Goal: Check status: Check status

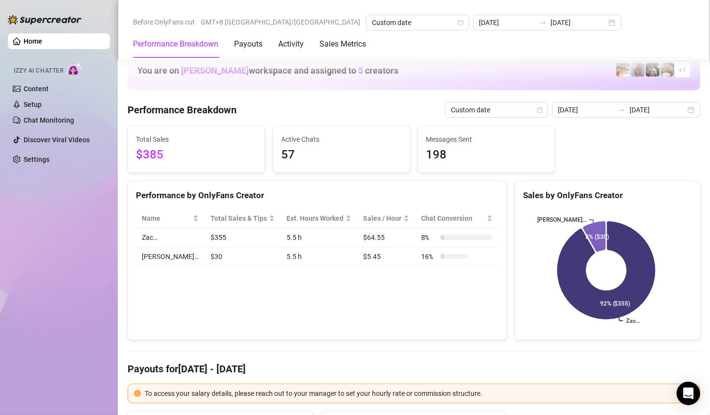
scroll to position [1129, 0]
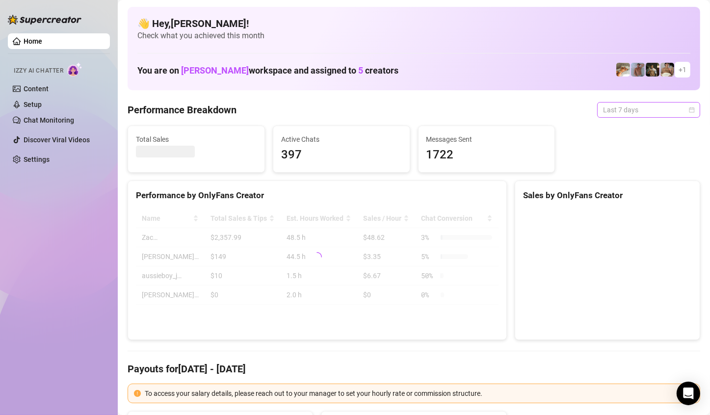
click at [660, 111] on span "Last 7 days" at bounding box center [648, 110] width 91 height 15
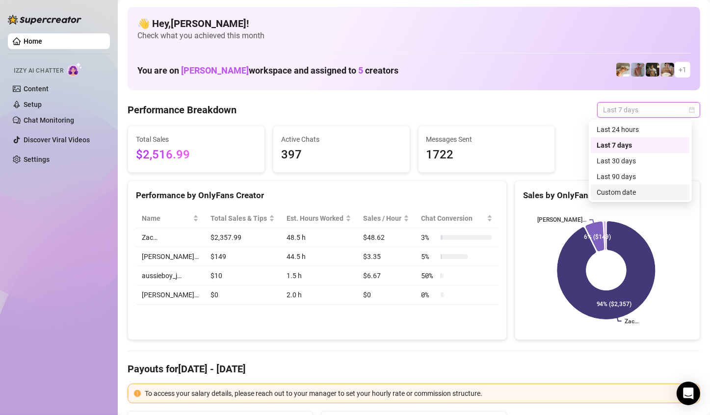
click at [635, 189] on div "Custom date" at bounding box center [640, 192] width 87 height 11
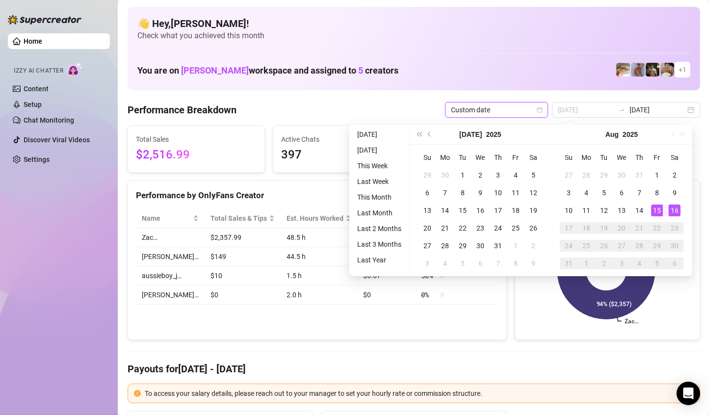
type input "[DATE]"
click at [675, 209] on div "16" at bounding box center [675, 211] width 12 height 12
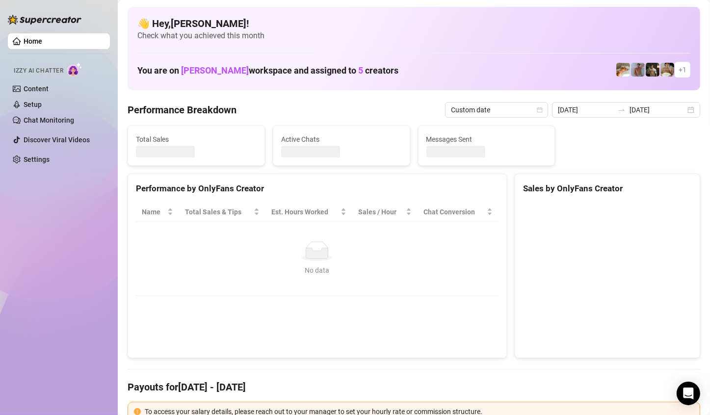
type input "[DATE]"
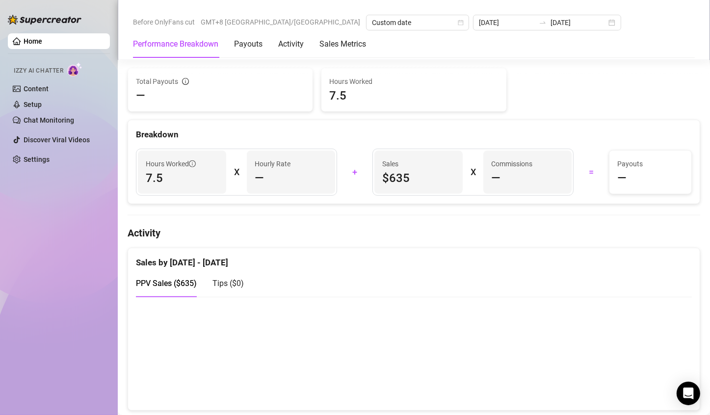
scroll to position [589, 0]
